Goal: Task Accomplishment & Management: Manage account settings

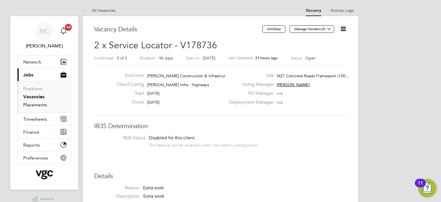
click at [36, 106] on link "Placements" at bounding box center [35, 104] width 24 height 5
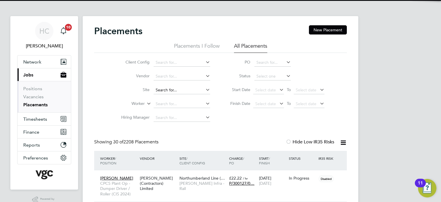
scroll to position [22, 50]
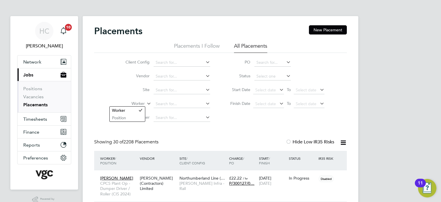
click at [140, 104] on label "Worker" at bounding box center [128, 104] width 33 height 6
click at [135, 115] on li "Position" at bounding box center [127, 117] width 35 height 7
click at [143, 102] on label "Position" at bounding box center [128, 104] width 33 height 6
click at [126, 110] on li "Worker" at bounding box center [127, 109] width 35 height 7
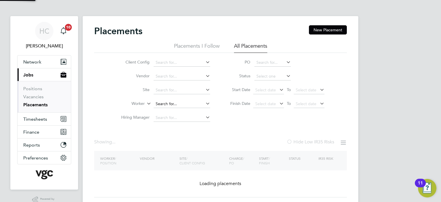
click at [166, 102] on input at bounding box center [181, 104] width 57 height 8
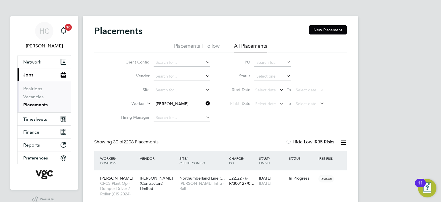
click at [190, 112] on b "Gordo" at bounding box center [196, 111] width 12 height 5
type input "[PERSON_NAME]"
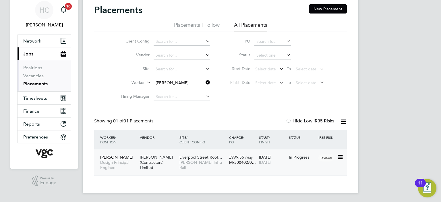
click at [185, 161] on span "[PERSON_NAME] Infra - Rail" at bounding box center [202, 164] width 47 height 10
click at [42, 98] on span "Timesheets" at bounding box center [35, 97] width 24 height 5
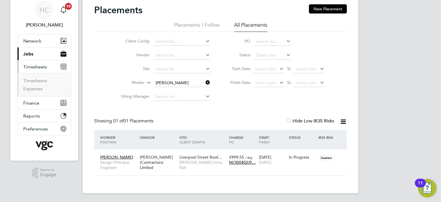
click at [37, 83] on li "Timesheets" at bounding box center [44, 82] width 43 height 8
click at [37, 82] on link "Timesheets" at bounding box center [35, 80] width 24 height 5
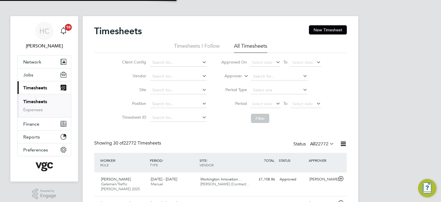
scroll to position [3, 3]
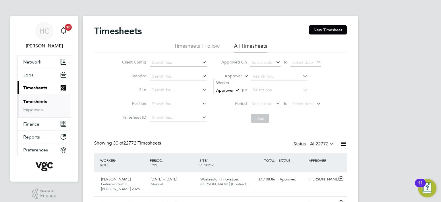
click at [233, 74] on label "Approver" at bounding box center [229, 76] width 26 height 6
click at [229, 85] on li "Worker" at bounding box center [228, 82] width 28 height 7
click at [271, 78] on input at bounding box center [279, 76] width 57 height 8
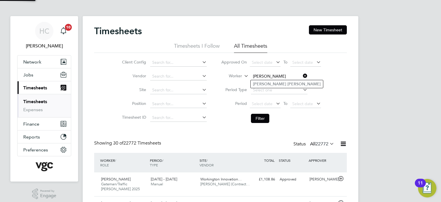
type input "andrew gordon"
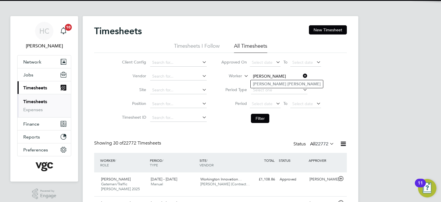
click at [268, 88] on ul "Andrew Gordon" at bounding box center [286, 84] width 73 height 8
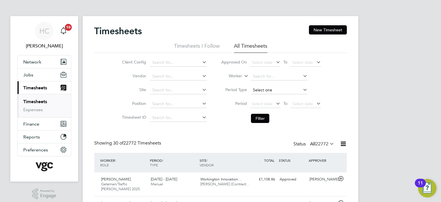
click at [267, 87] on input at bounding box center [279, 90] width 57 height 8
click at [267, 76] on input at bounding box center [279, 76] width 57 height 8
click at [267, 80] on li "Andrew Gordon" at bounding box center [286, 84] width 72 height 8
type input "[PERSON_NAME]"
click at [262, 121] on button "Filter" at bounding box center [260, 118] width 18 height 9
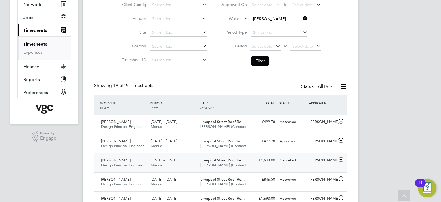
click at [181, 163] on div "2 - 8 Aug 2025 Manual" at bounding box center [173, 162] width 50 height 14
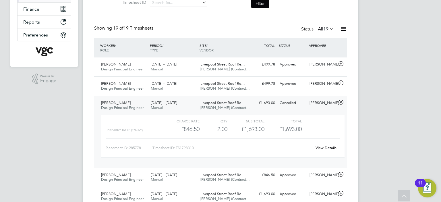
click at [328, 147] on link "View Details" at bounding box center [325, 147] width 21 height 5
click at [400, 96] on div "HC Heena Chatrath Notifications 10 Applications: Network Team Members Businesse…" at bounding box center [220, 189] width 441 height 609
click at [332, 148] on link "View Details" at bounding box center [325, 147] width 21 height 5
click at [121, 103] on span "[PERSON_NAME]" at bounding box center [116, 102] width 30 height 5
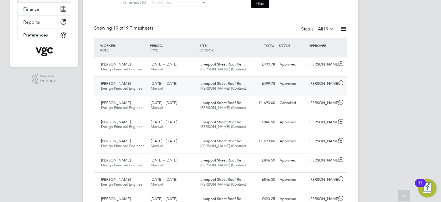
click at [131, 87] on span "Design Principal Engineer" at bounding box center [122, 88] width 42 height 5
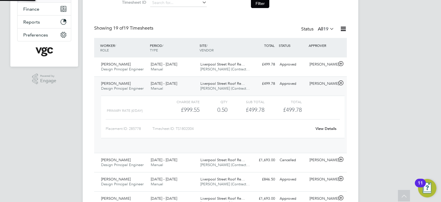
scroll to position [9, 56]
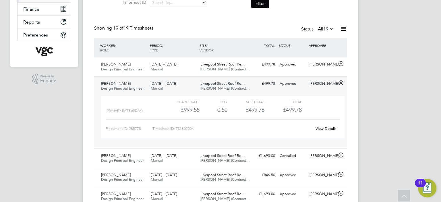
click at [325, 127] on link "View Details" at bounding box center [325, 128] width 21 height 5
click at [341, 106] on div "Primary Rate (£/day) £999.55 0.5 0.50 1 £499.78 £499.78" at bounding box center [222, 109] width 243 height 9
click at [91, 102] on div "Timesheets New Timesheet Timesheets I Follow All Timesheets Client Config Vendo…" at bounding box center [220, 193] width 275 height 584
click at [340, 83] on icon at bounding box center [340, 83] width 7 height 5
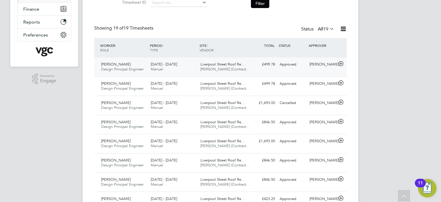
click at [161, 62] on div "16 - 22 Aug 2025 Manual" at bounding box center [173, 67] width 50 height 14
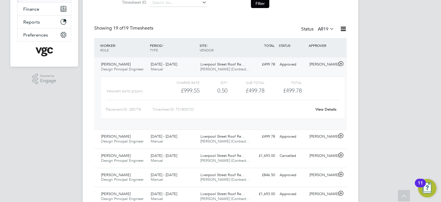
click at [322, 109] on link "View Details" at bounding box center [325, 109] width 21 height 5
click at [341, 64] on icon at bounding box center [340, 63] width 7 height 5
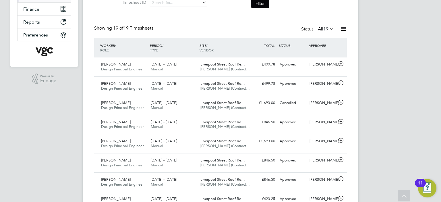
click at [259, 20] on div "Timesheets New Timesheet Timesheets I Follow All Timesheets Client Config Vendo…" at bounding box center [220, 166] width 252 height 511
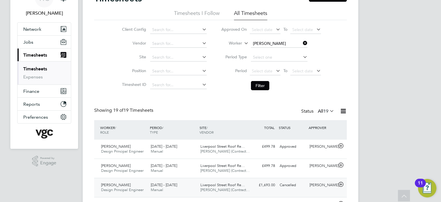
scroll to position [29, 0]
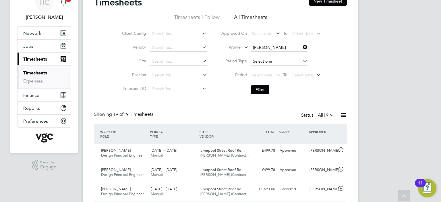
click at [257, 63] on input at bounding box center [279, 61] width 57 height 8
click at [235, 91] on li "Filter" at bounding box center [271, 89] width 114 height 15
click at [264, 74] on span "Select date" at bounding box center [262, 74] width 21 height 5
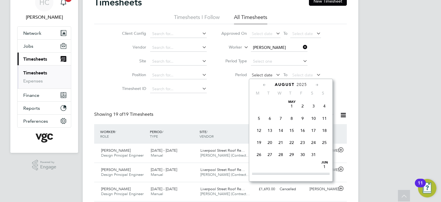
scroll to position [225, 0]
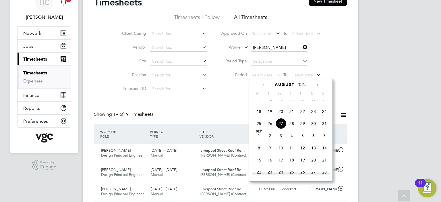
click at [263, 83] on icon at bounding box center [264, 85] width 5 height 6
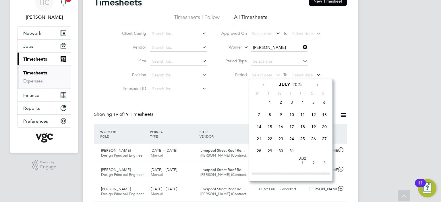
click at [318, 85] on icon at bounding box center [316, 85] width 5 height 6
click at [311, 106] on span "2" at bounding box center [313, 100] width 11 height 11
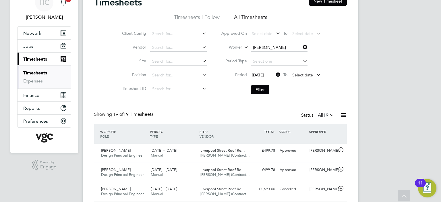
click at [311, 75] on span "Select date" at bounding box center [302, 74] width 21 height 5
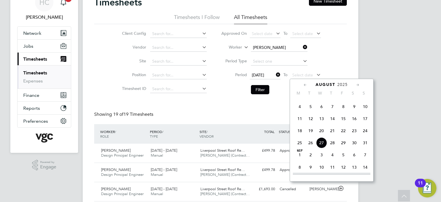
scroll to position [196, 0]
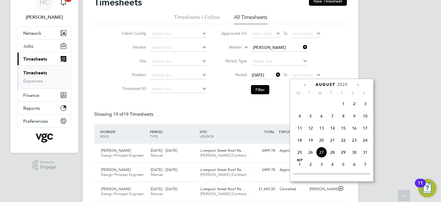
click at [342, 119] on span "8" at bounding box center [343, 115] width 11 height 11
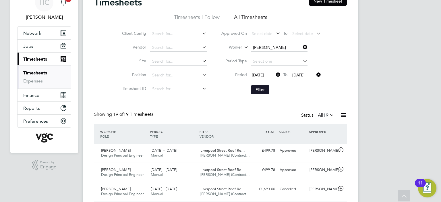
click at [257, 91] on button "Filter" at bounding box center [260, 89] width 18 height 9
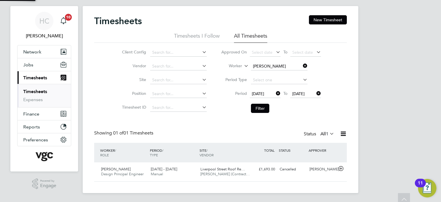
scroll to position [14, 50]
click at [205, 171] on span "Liverpool Street Roof Re…" at bounding box center [222, 168] width 44 height 5
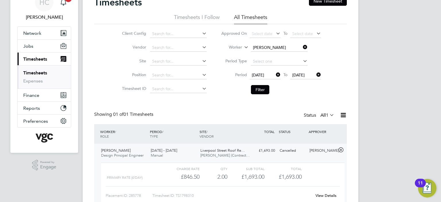
scroll to position [39, 0]
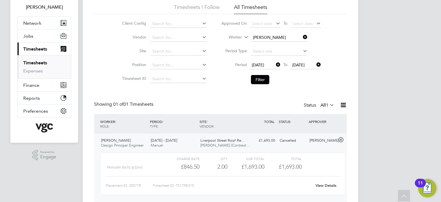
click at [274, 64] on icon at bounding box center [274, 65] width 0 height 8
click at [315, 65] on icon at bounding box center [315, 65] width 0 height 8
click at [256, 81] on button "Filter" at bounding box center [260, 79] width 18 height 9
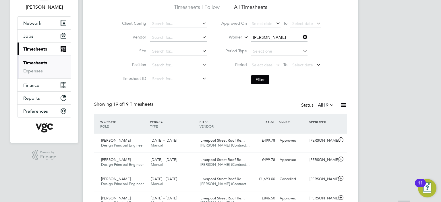
scroll to position [14, 50]
click at [166, 160] on span "[DATE] - [DATE]" at bounding box center [164, 159] width 26 height 5
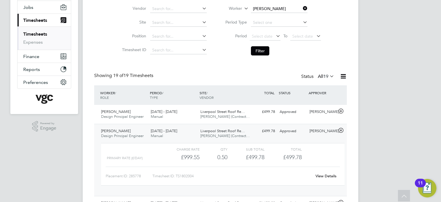
click at [340, 130] on icon at bounding box center [340, 130] width 7 height 5
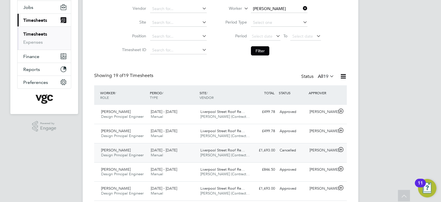
click at [172, 148] on span "[DATE] - [DATE]" at bounding box center [164, 149] width 26 height 5
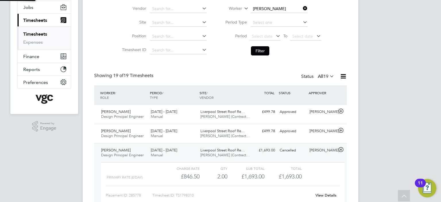
scroll to position [9, 56]
click at [329, 193] on link "View Details" at bounding box center [325, 194] width 21 height 5
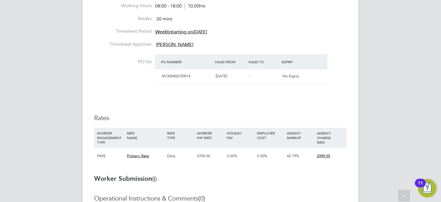
scroll to position [250, 0]
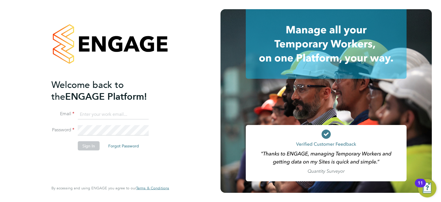
type input "Heena.Chatrath@vgcgroup.co.uk"
click at [92, 145] on button "Sign In" at bounding box center [89, 145] width 22 height 9
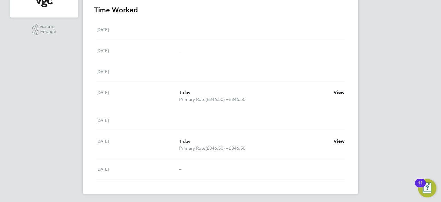
scroll to position [20, 0]
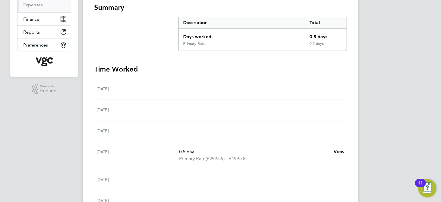
scroll to position [29, 0]
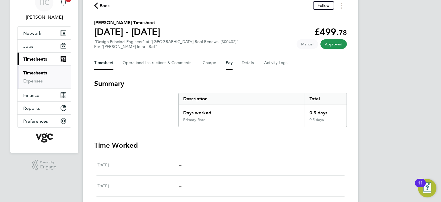
click at [229, 62] on button "Pay" at bounding box center [228, 63] width 7 height 14
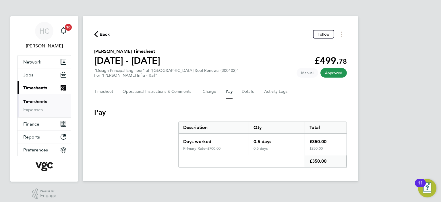
click at [99, 36] on span "Back" at bounding box center [102, 33] width 16 height 5
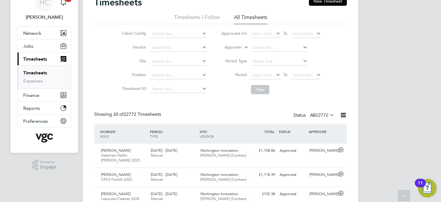
click at [41, 71] on link "Timesheets" at bounding box center [35, 72] width 24 height 5
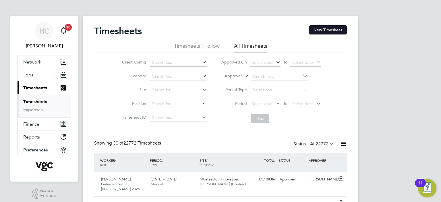
click at [324, 28] on button "New Timesheet" at bounding box center [328, 29] width 38 height 9
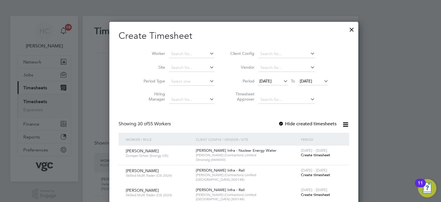
scroll to position [1189, 222]
click at [282, 80] on icon at bounding box center [282, 81] width 0 height 8
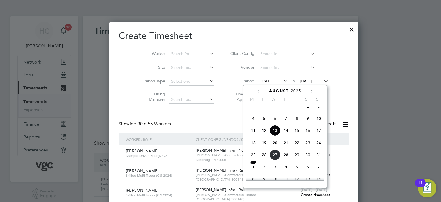
click at [318, 112] on span "3" at bounding box center [318, 106] width 11 height 11
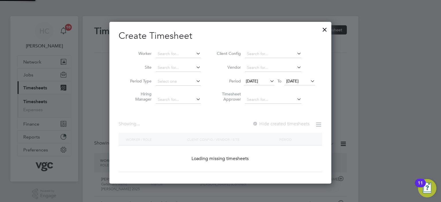
scroll to position [1367, 222]
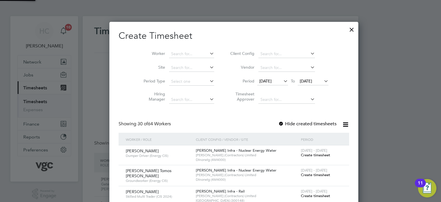
click at [302, 82] on span "[DATE]" at bounding box center [305, 80] width 12 height 5
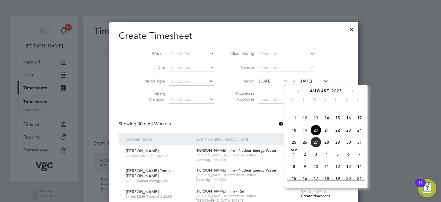
click at [359, 123] on span "17" at bounding box center [359, 117] width 11 height 11
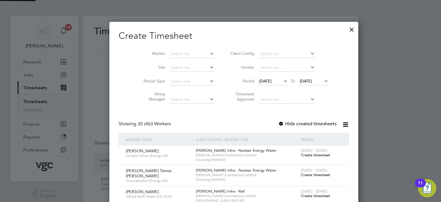
scroll to position [1367, 222]
click at [176, 51] on input at bounding box center [191, 54] width 45 height 8
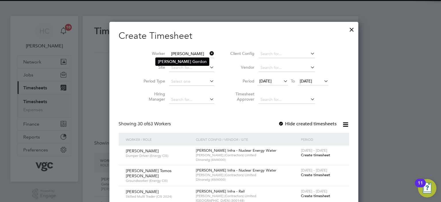
click at [178, 58] on li "[PERSON_NAME] rdon" at bounding box center [181, 62] width 53 height 8
type input "[PERSON_NAME]"
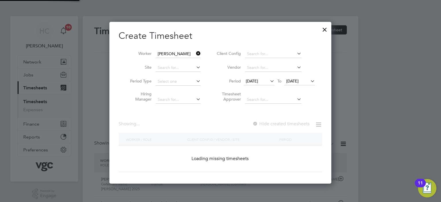
scroll to position [154, 222]
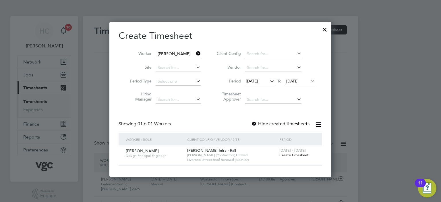
click at [290, 155] on span "Create timesheet" at bounding box center [293, 154] width 29 height 5
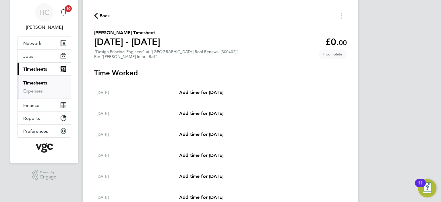
scroll to position [29, 0]
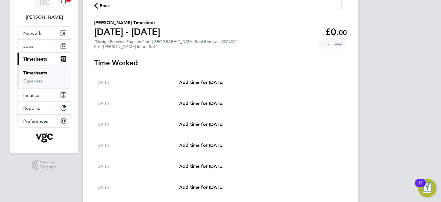
click at [212, 145] on span "Add time for [DATE]" at bounding box center [201, 144] width 44 height 5
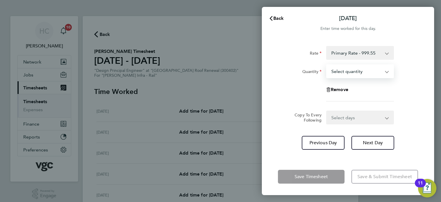
click at [352, 73] on select "Select quantity 0.5 1" at bounding box center [356, 71] width 60 height 13
select select "1"
click at [326, 65] on select "Select quantity 0.5 1" at bounding box center [356, 71] width 60 height 13
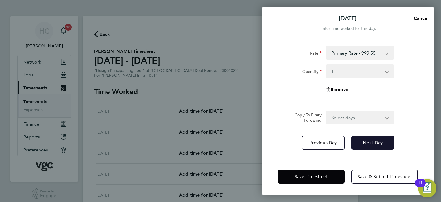
click at [374, 145] on button "Next Day" at bounding box center [372, 143] width 43 height 14
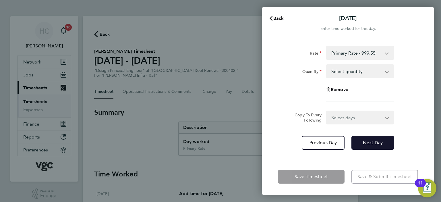
click at [374, 145] on button "Next Day" at bounding box center [372, 143] width 43 height 14
click at [351, 71] on select "Select quantity 0.5 1" at bounding box center [356, 71] width 60 height 13
click at [343, 102] on app-timesheet-line-form-group "Rate Primary Rate - 999.55 Quantity Select quantity 0.5 1 Remove" at bounding box center [348, 76] width 140 height 60
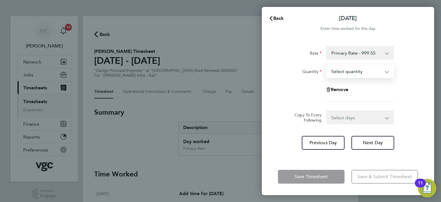
click at [338, 69] on select "Select quantity 0.5 1" at bounding box center [356, 71] width 60 height 13
select select "1"
click at [326, 65] on select "Select quantity 0.5 1" at bounding box center [356, 71] width 60 height 13
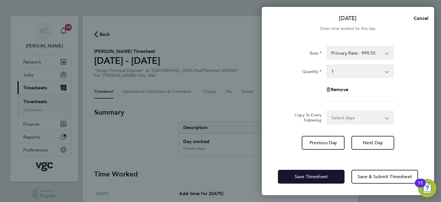
click at [339, 180] on button "Save Timesheet" at bounding box center [311, 177] width 67 height 14
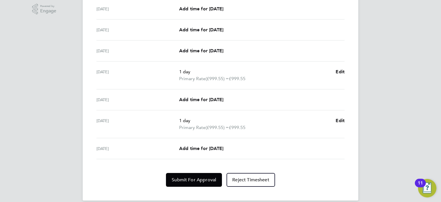
scroll to position [191, 0]
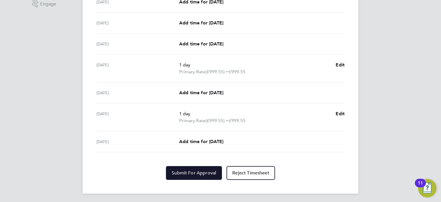
click at [189, 173] on span "Submit For Approval" at bounding box center [194, 173] width 44 height 6
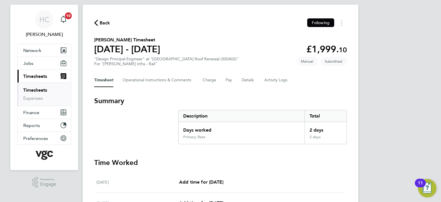
scroll to position [0, 0]
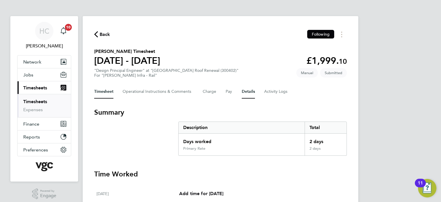
click at [248, 92] on button "Details" at bounding box center [247, 92] width 13 height 14
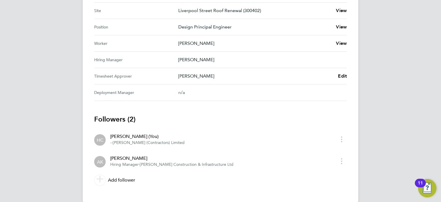
scroll to position [252, 0]
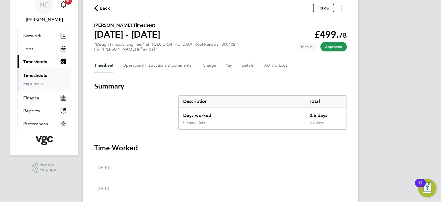
scroll to position [57, 0]
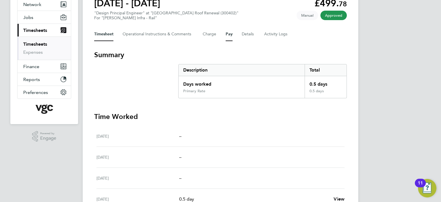
click at [229, 35] on button "Pay" at bounding box center [228, 34] width 7 height 14
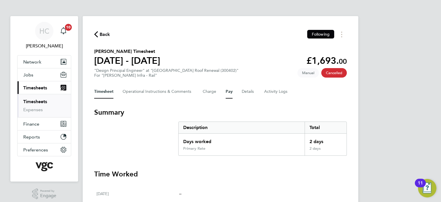
click at [228, 92] on button "Pay" at bounding box center [228, 92] width 7 height 14
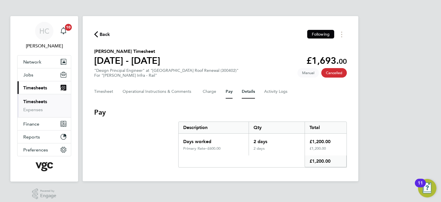
click at [248, 93] on button "Details" at bounding box center [247, 92] width 13 height 14
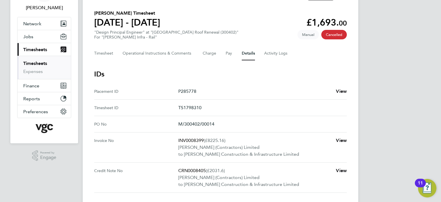
scroll to position [29, 0]
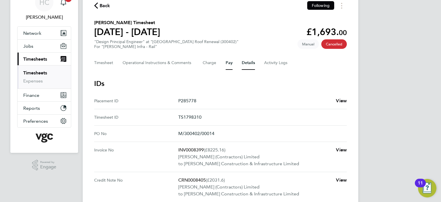
click at [228, 63] on button "Pay" at bounding box center [228, 63] width 7 height 14
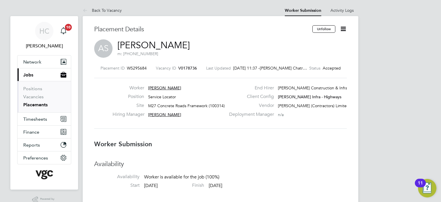
click at [344, 29] on icon at bounding box center [342, 28] width 7 height 7
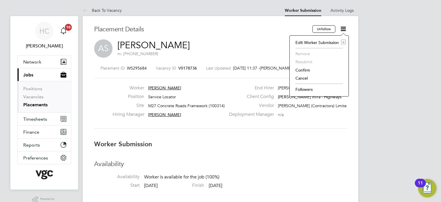
click at [303, 69] on li "Confirm" at bounding box center [318, 70] width 53 height 8
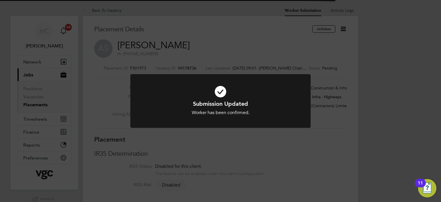
scroll to position [5, 42]
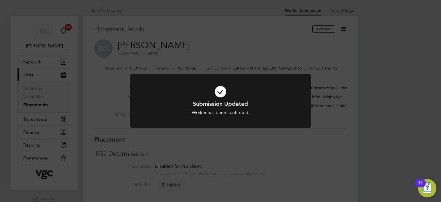
drag, startPoint x: 221, startPoint y: 95, endPoint x: 172, endPoint y: 7, distance: 101.1
click at [221, 94] on icon at bounding box center [220, 91] width 149 height 22
